Goal: Task Accomplishment & Management: Manage account settings

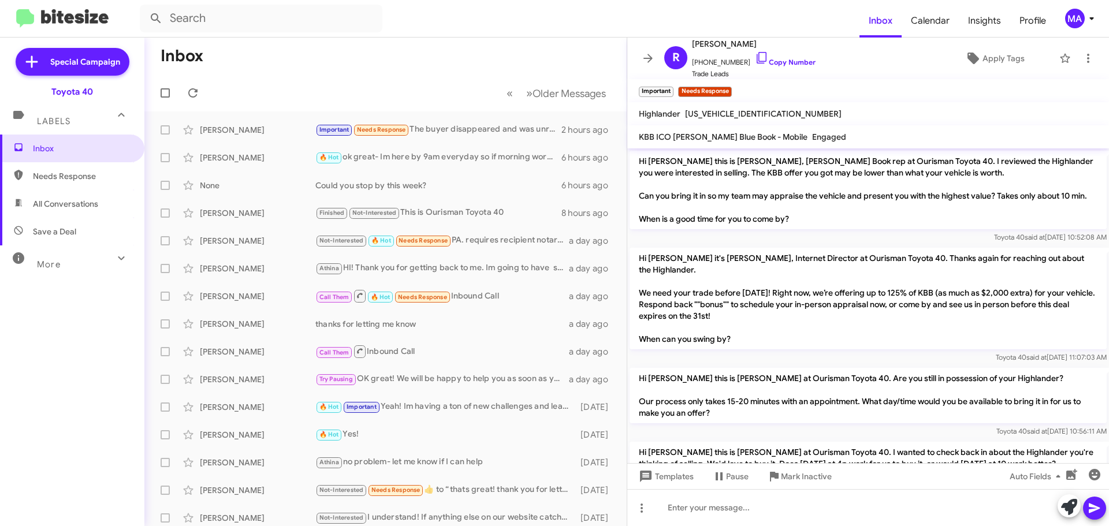
scroll to position [668, 0]
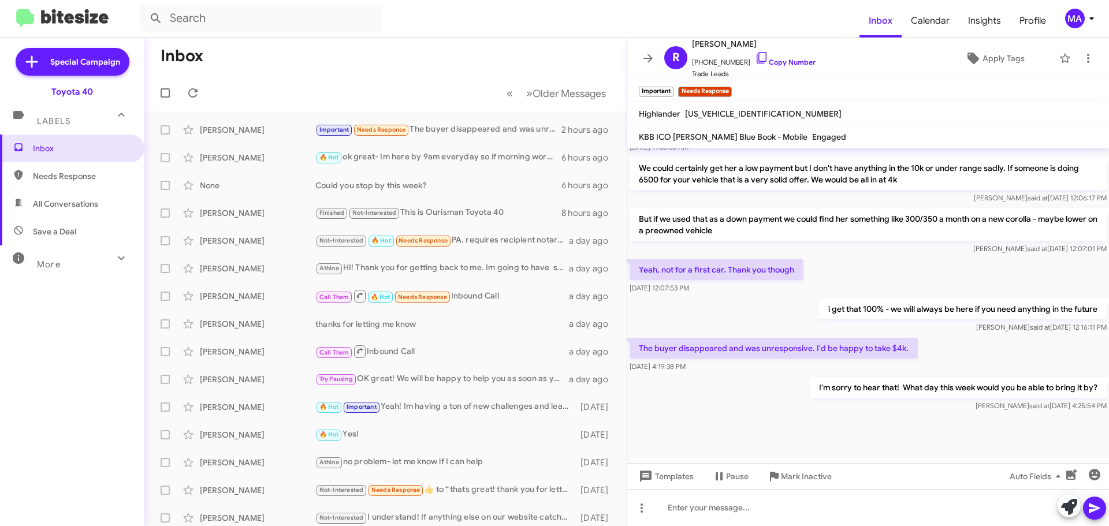
click at [75, 219] on span "Save a Deal" at bounding box center [72, 232] width 144 height 28
type input "in:not-interested"
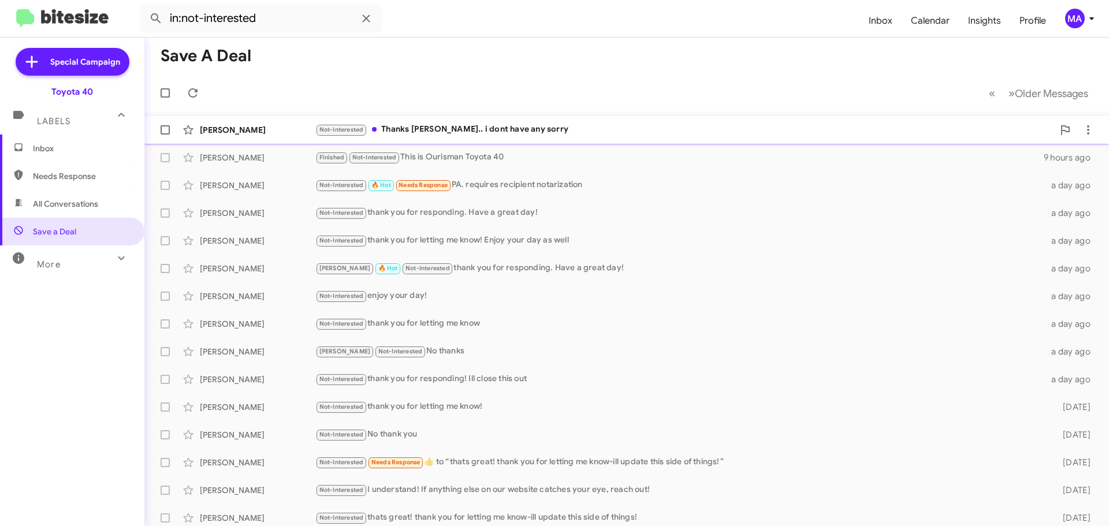
click at [506, 125] on div "Not-Interested Thanks Morgan.. i dont have any sorry" at bounding box center [684, 129] width 738 height 13
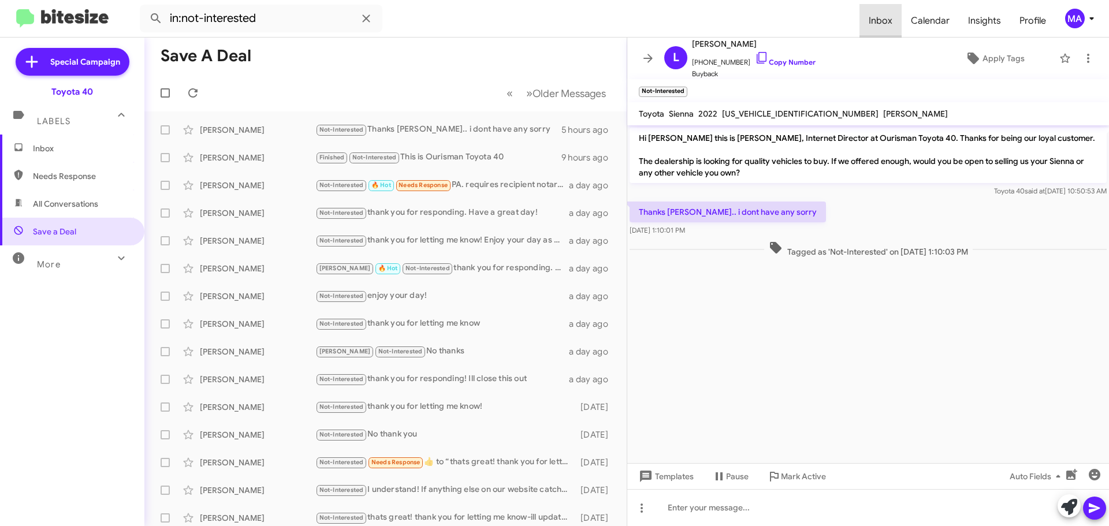
click at [886, 20] on span "Inbox" at bounding box center [881, 21] width 42 height 34
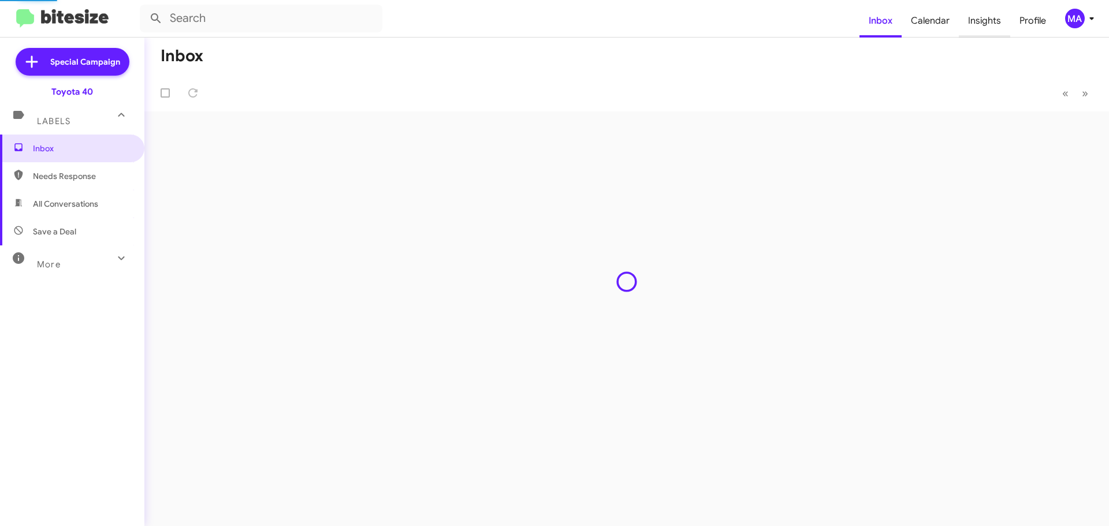
click at [996, 22] on span "Insights" at bounding box center [984, 21] width 51 height 34
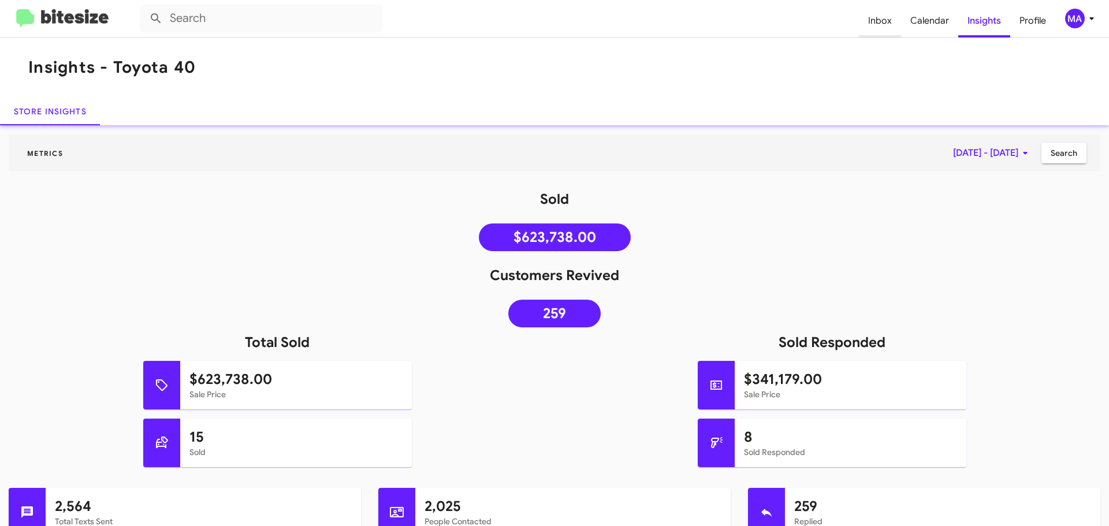
click at [890, 19] on span "Inbox" at bounding box center [880, 21] width 42 height 34
